Goal: Task Accomplishment & Management: Complete application form

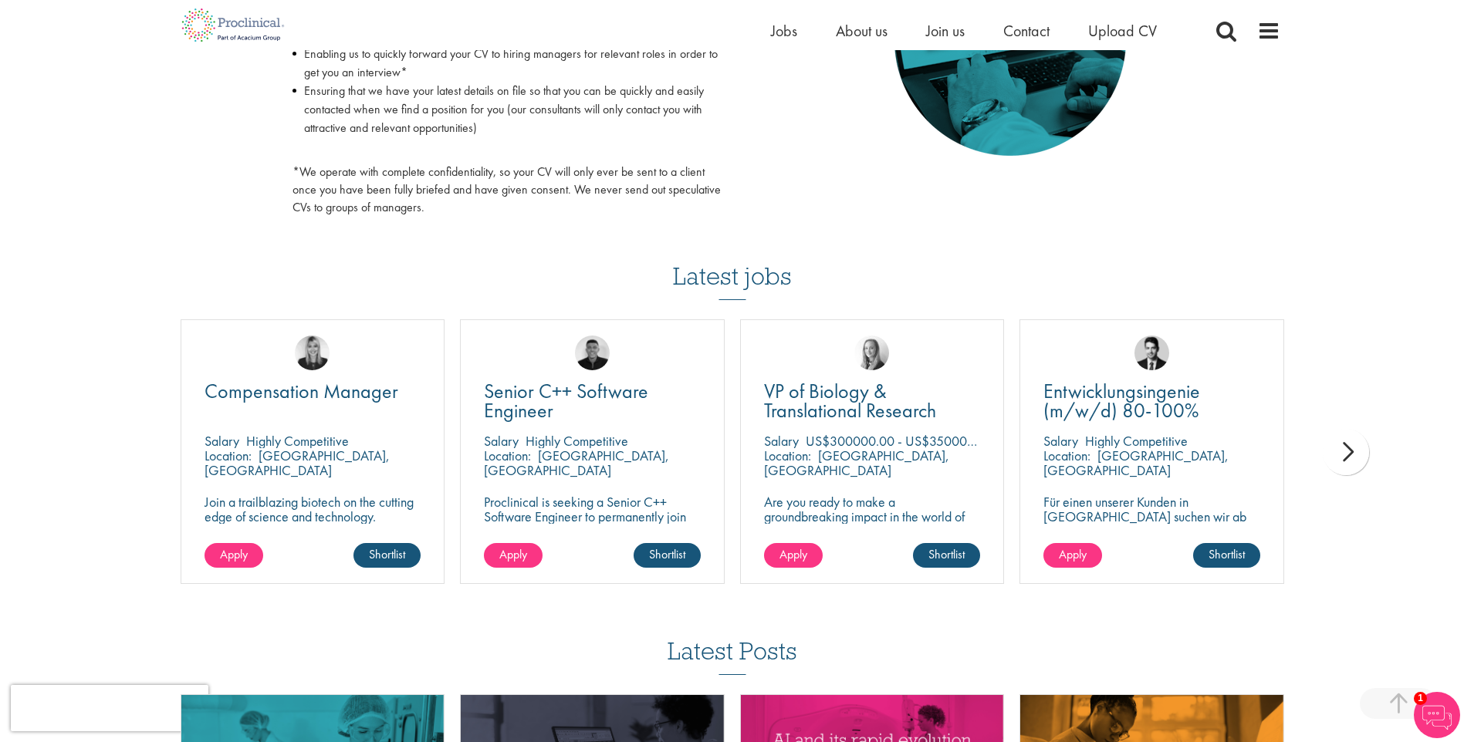
scroll to position [849, 0]
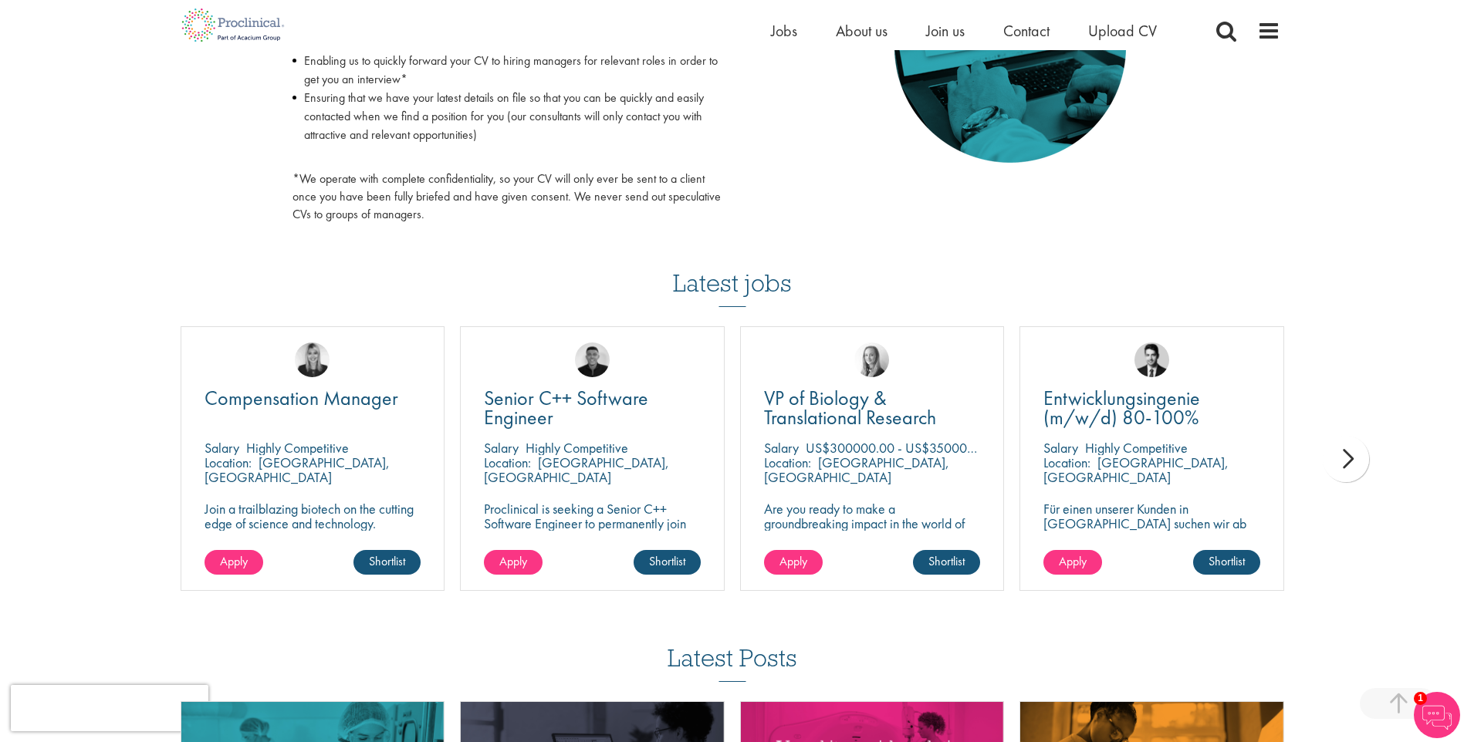
click at [1345, 458] on div "next" at bounding box center [1345, 459] width 46 height 46
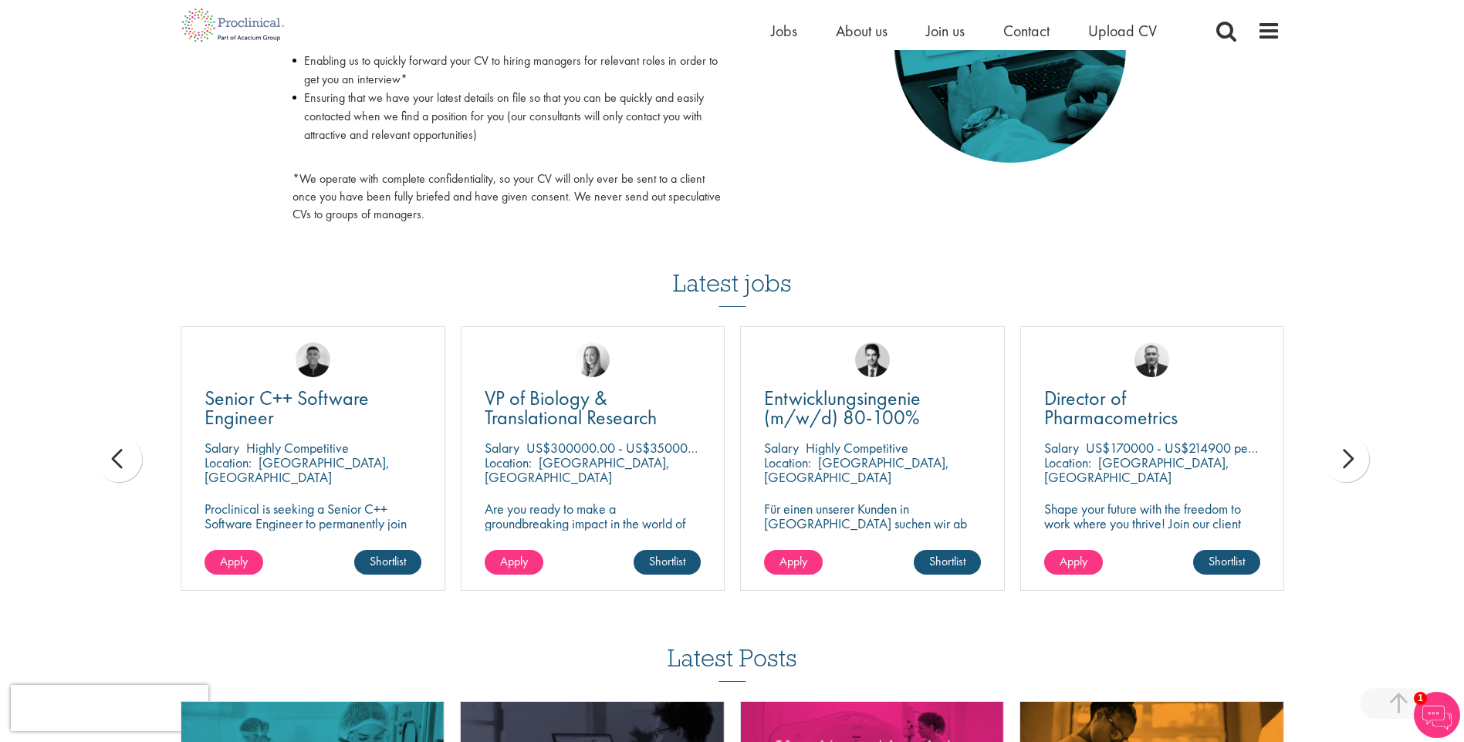
click at [1345, 458] on div "next" at bounding box center [1345, 459] width 46 height 46
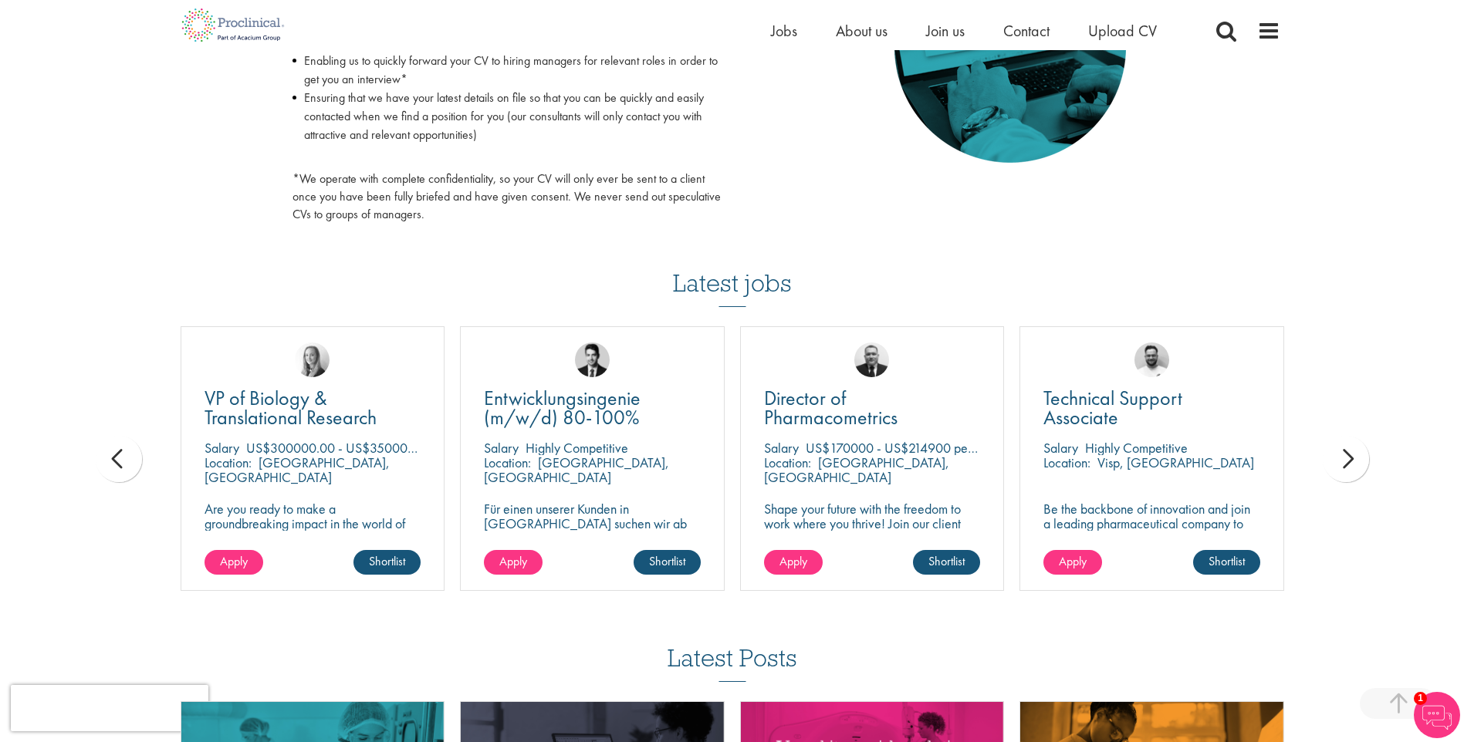
click at [1345, 447] on div "next" at bounding box center [1345, 459] width 46 height 46
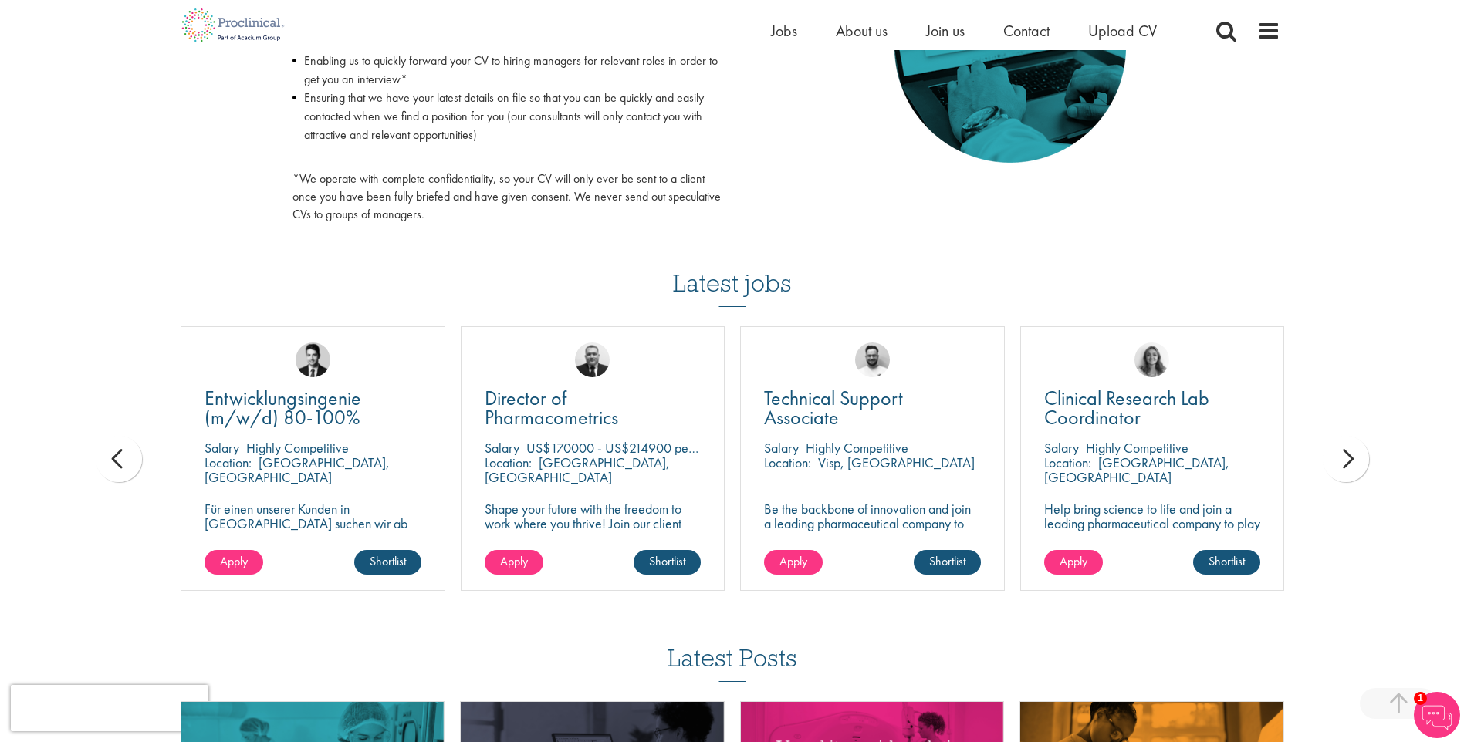
click at [1345, 447] on div "next" at bounding box center [1345, 459] width 46 height 46
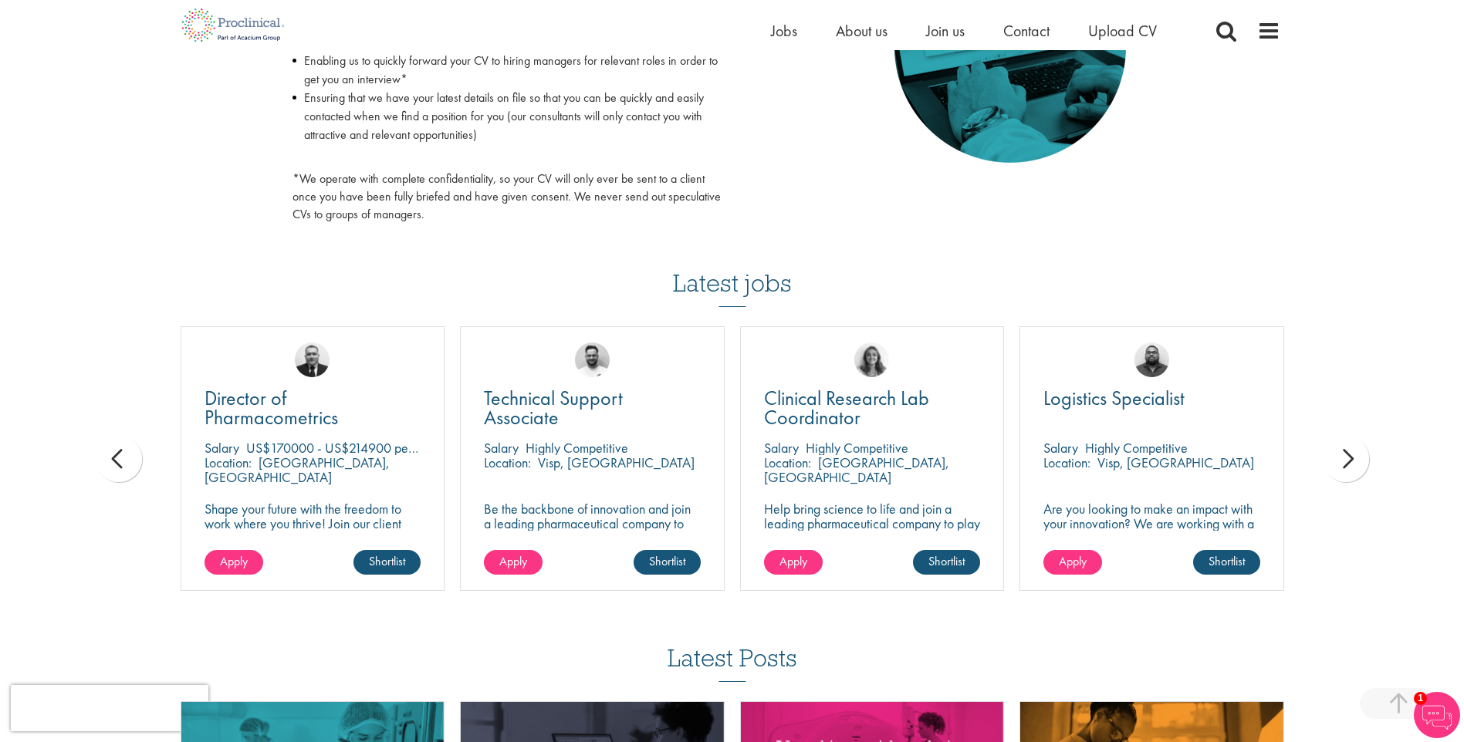
click at [1337, 448] on div "next" at bounding box center [1345, 459] width 46 height 46
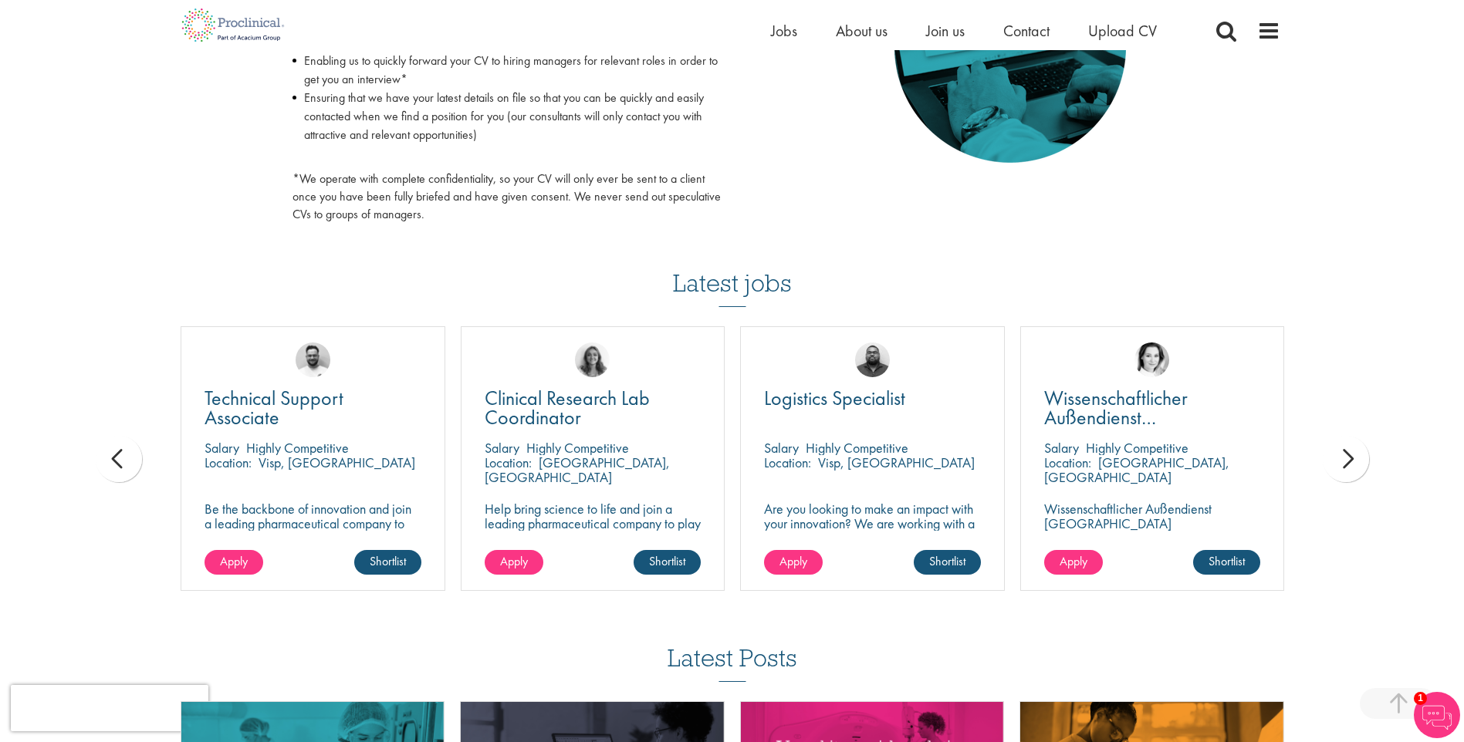
click at [1337, 448] on div "next" at bounding box center [1345, 459] width 46 height 46
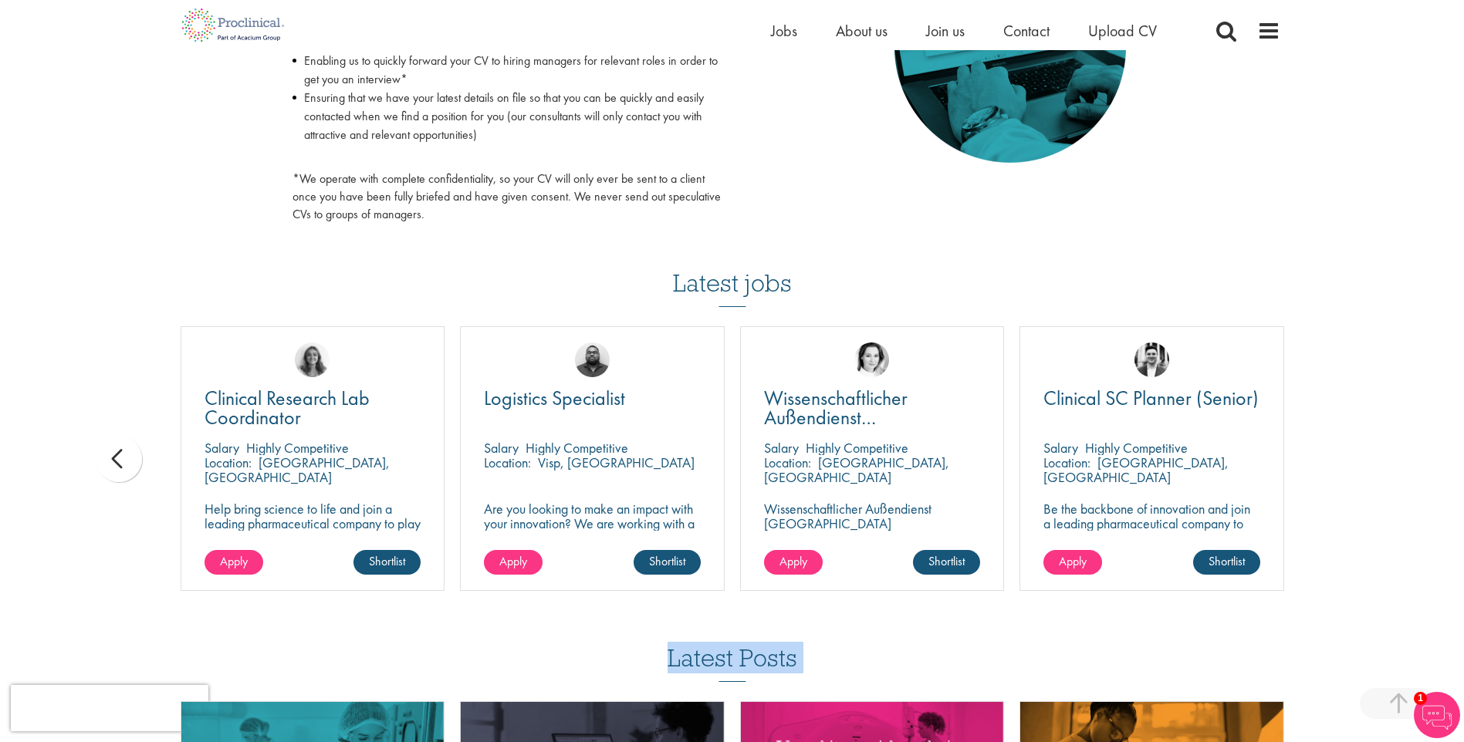
click at [1342, 448] on div "You are here: Home > Upload CV Upload CV Start getting matched with new jobs as…" at bounding box center [732, 88] width 1464 height 1874
drag, startPoint x: 1342, startPoint y: 448, endPoint x: 1354, endPoint y: 454, distance: 12.8
click at [1354, 454] on div "You are here: Home > Upload CV Upload CV Start getting matched with new jobs as…" at bounding box center [732, 88] width 1464 height 1874
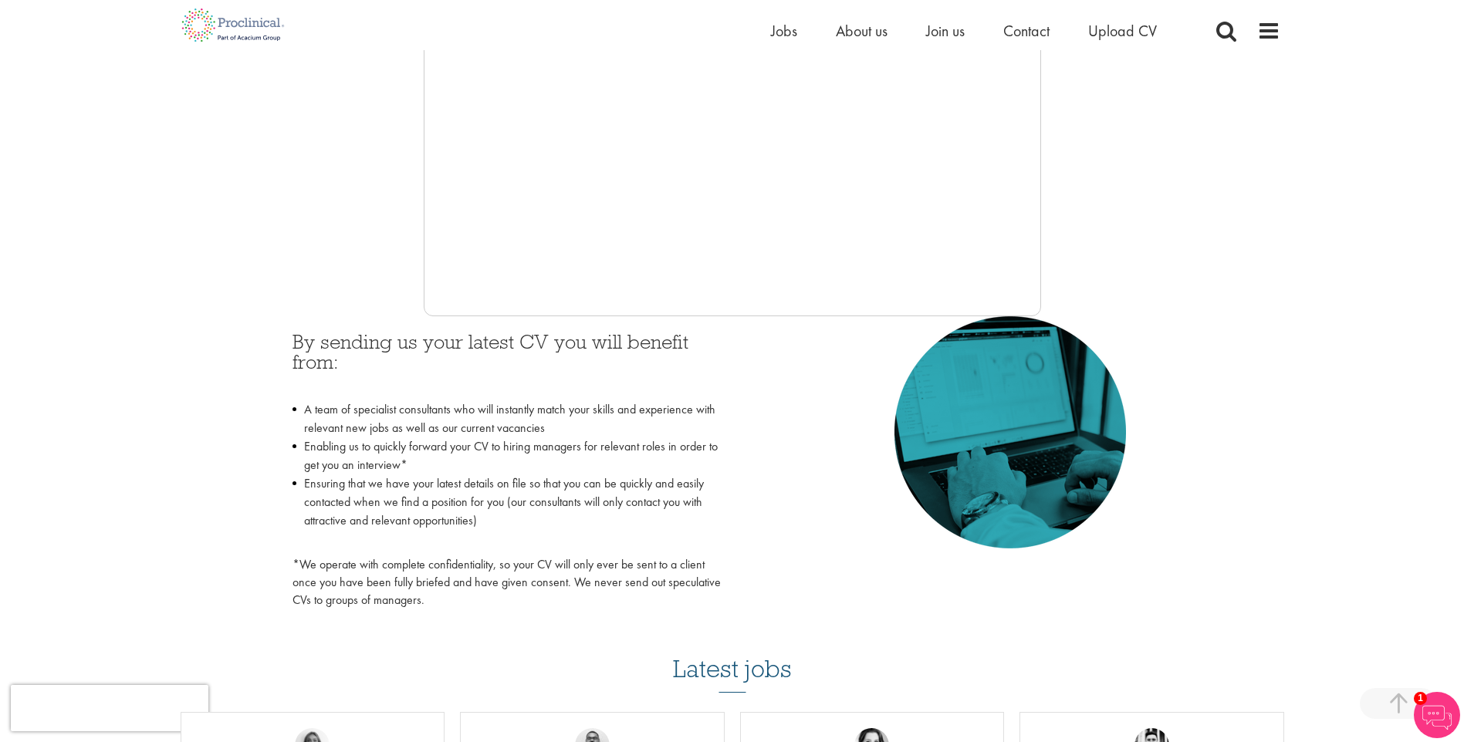
scroll to position [540, 0]
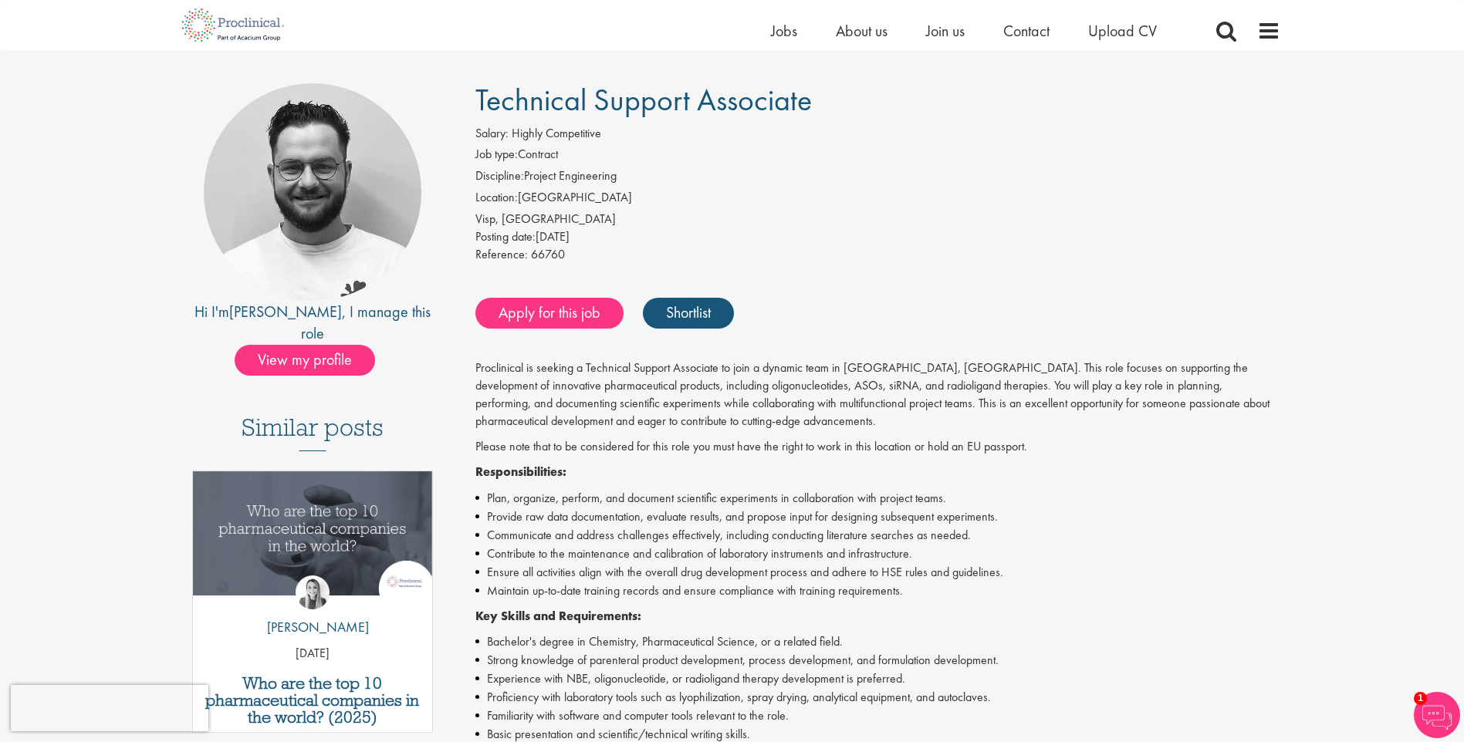
scroll to position [231, 0]
